Goal: Check status

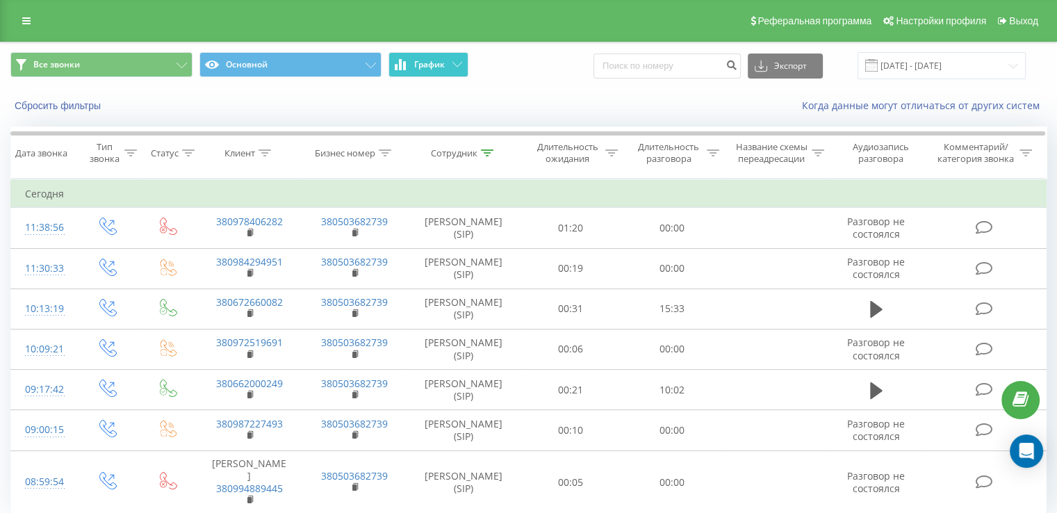
click at [450, 69] on button "График" at bounding box center [429, 64] width 80 height 25
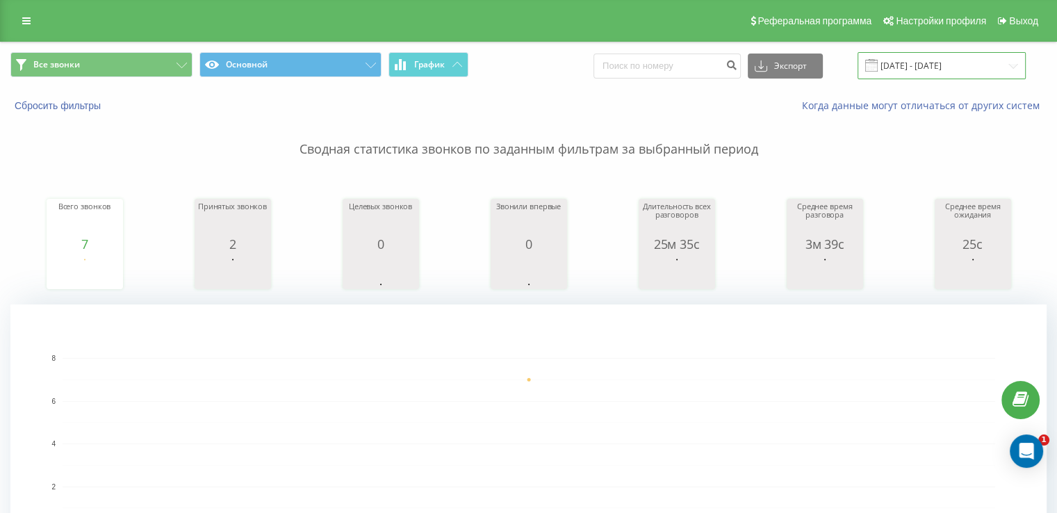
click at [968, 65] on input "[DATE] - [DATE]" at bounding box center [942, 65] width 168 height 27
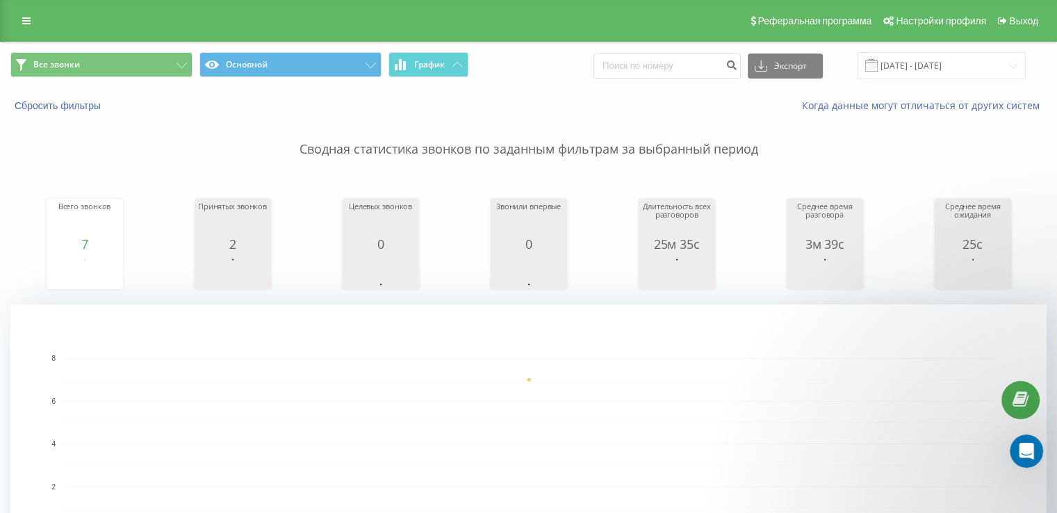
click at [744, 447] on rect "A chart." at bounding box center [529, 444] width 933 height 172
